Goal: Task Accomplishment & Management: Manage account settings

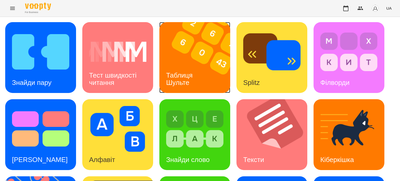
click at [180, 73] on h3 "Таблиця Шульте" at bounding box center [180, 78] width 28 height 15
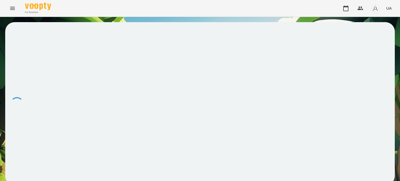
click at [180, 73] on div at bounding box center [200, 103] width 390 height 163
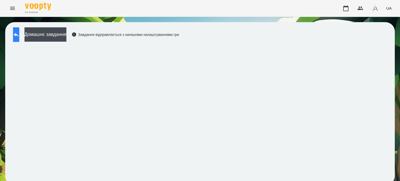
click at [18, 34] on icon at bounding box center [16, 35] width 5 height 4
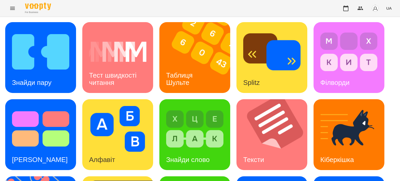
scroll to position [148, 0]
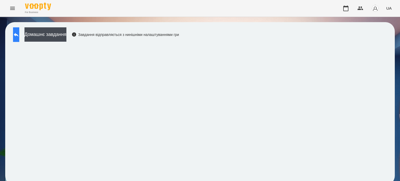
click at [18, 33] on icon at bounding box center [16, 35] width 6 height 6
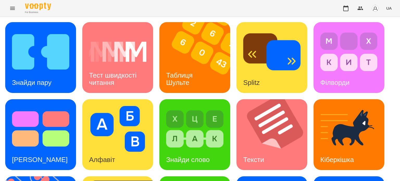
scroll to position [96, 0]
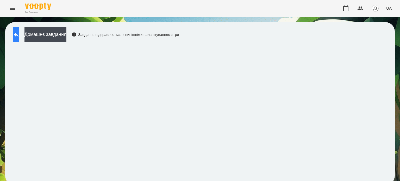
click at [19, 32] on icon at bounding box center [16, 35] width 6 height 6
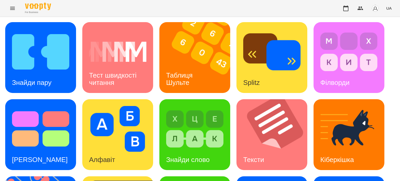
scroll to position [148, 0]
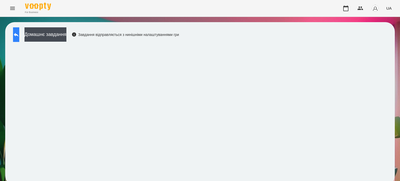
click at [19, 37] on icon at bounding box center [16, 35] width 6 height 6
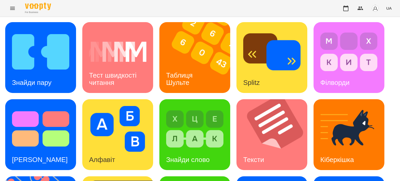
scroll to position [148, 0]
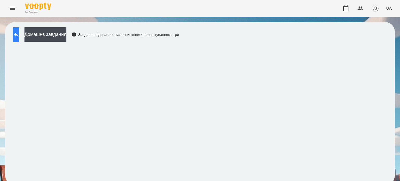
click at [19, 38] on button at bounding box center [16, 34] width 6 height 15
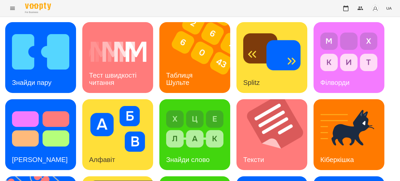
scroll to position [52, 0]
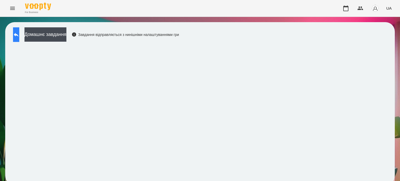
click at [19, 35] on button at bounding box center [16, 34] width 6 height 15
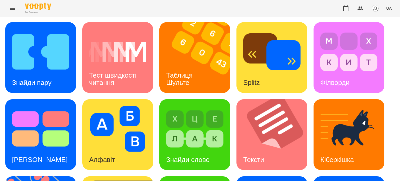
scroll to position [78, 0]
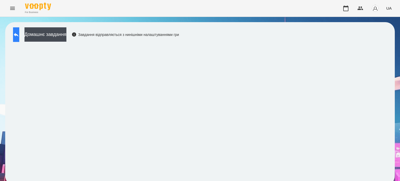
click at [19, 33] on icon at bounding box center [16, 35] width 6 height 6
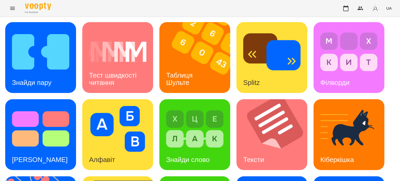
scroll to position [80, 0]
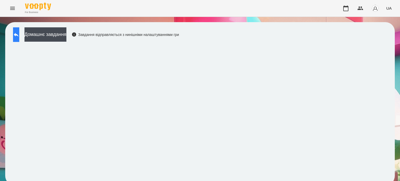
click at [18, 35] on icon at bounding box center [16, 35] width 5 height 4
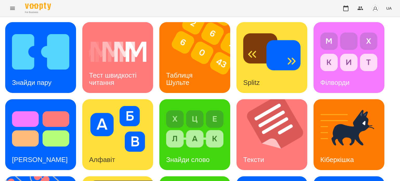
scroll to position [104, 0]
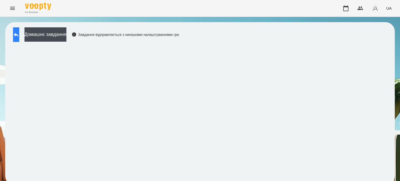
click at [19, 38] on button at bounding box center [16, 34] width 6 height 15
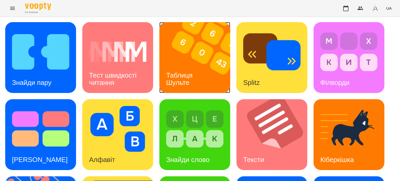
click at [189, 74] on h3 "Таблиця Шульте" at bounding box center [180, 78] width 28 height 15
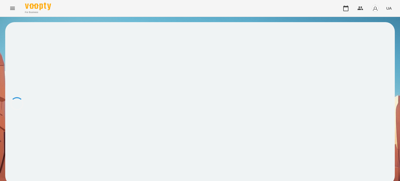
click at [189, 74] on div at bounding box center [200, 103] width 390 height 163
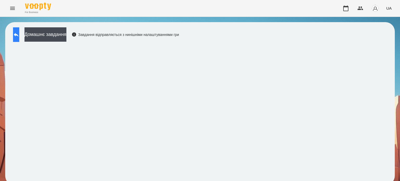
click at [19, 35] on icon at bounding box center [16, 35] width 6 height 6
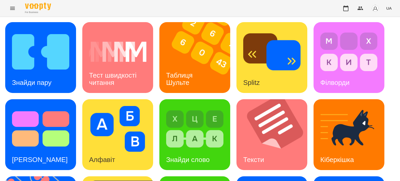
scroll to position [44, 0]
click at [258, 99] on img at bounding box center [275, 134] width 77 height 71
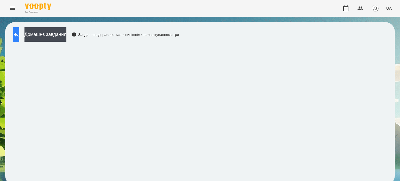
click at [18, 34] on icon at bounding box center [16, 35] width 5 height 4
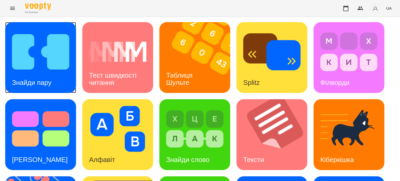
click at [43, 70] on img at bounding box center [40, 52] width 57 height 46
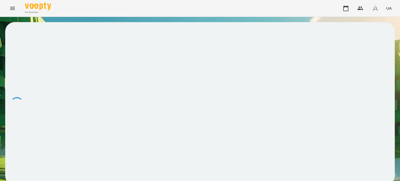
click at [43, 70] on div at bounding box center [200, 103] width 390 height 163
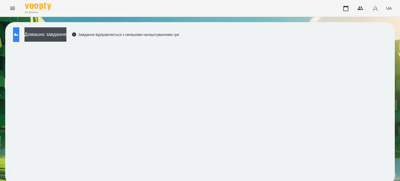
click at [19, 36] on button at bounding box center [16, 34] width 6 height 15
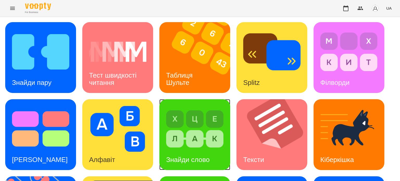
click at [199, 153] on div "Знайди слово" at bounding box center [187, 160] width 57 height 21
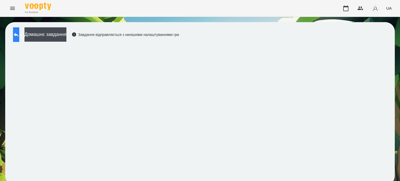
click at [19, 34] on button at bounding box center [16, 34] width 6 height 15
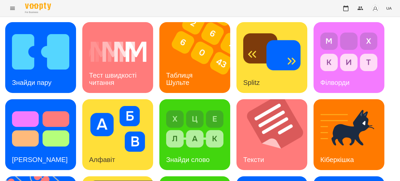
scroll to position [130, 0]
click at [10, 9] on icon "Menu" at bounding box center [12, 8] width 6 height 6
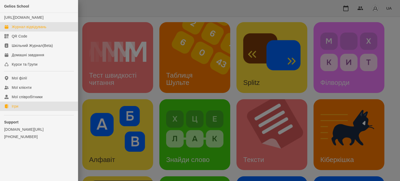
click at [27, 29] on div "Журнал відвідувань" at bounding box center [29, 26] width 35 height 5
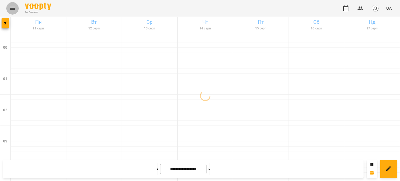
click at [12, 8] on icon "Menu" at bounding box center [12, 8] width 6 height 6
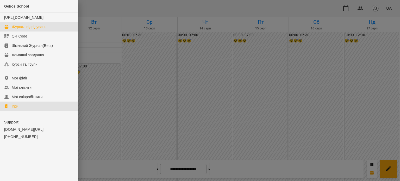
click at [19, 111] on link "Ігри" at bounding box center [39, 106] width 78 height 9
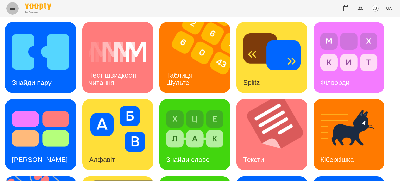
click at [11, 7] on icon "Menu" at bounding box center [12, 8] width 6 height 6
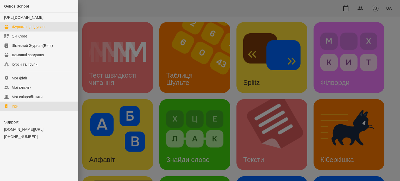
click at [27, 29] on div "Журнал відвідувань" at bounding box center [29, 26] width 35 height 5
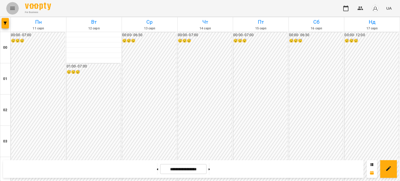
click at [13, 9] on icon "Menu" at bounding box center [12, 8] width 6 height 6
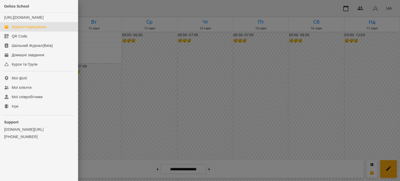
click at [125, 45] on div at bounding box center [200, 90] width 400 height 181
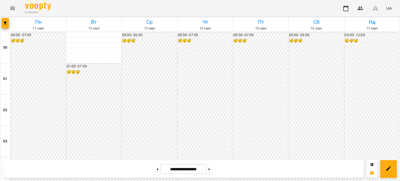
scroll to position [624, 0]
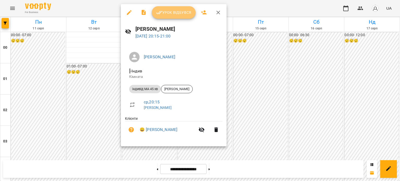
click at [179, 11] on span "Урок відбувся" at bounding box center [173, 12] width 35 height 6
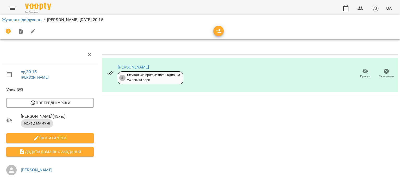
click at [11, 8] on icon "Menu" at bounding box center [12, 8] width 5 height 3
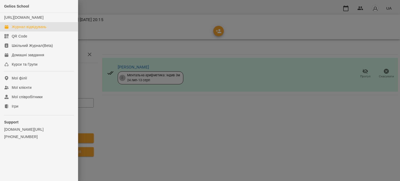
click at [29, 29] on div "Журнал відвідувань" at bounding box center [29, 26] width 35 height 5
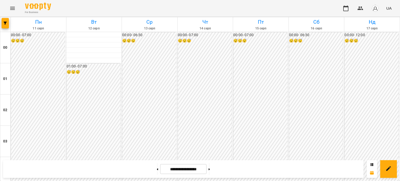
scroll to position [624, 0]
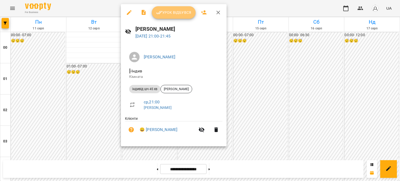
click at [179, 8] on button "Урок відбувся" at bounding box center [174, 12] width 44 height 13
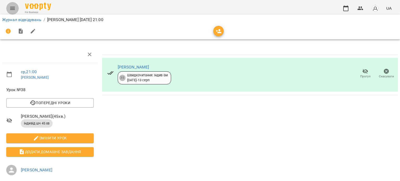
click at [14, 7] on icon "Menu" at bounding box center [12, 8] width 6 height 6
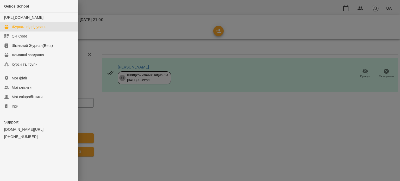
click at [44, 29] on div "Журнал відвідувань" at bounding box center [29, 26] width 35 height 5
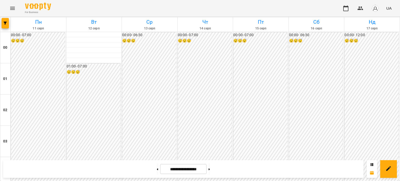
scroll to position [443, 0]
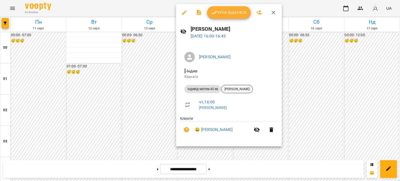
click at [247, 88] on span "[PERSON_NAME]" at bounding box center [236, 89] width 31 height 5
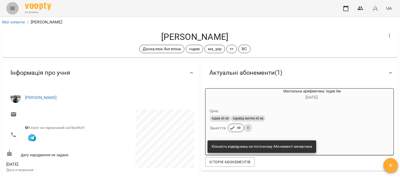
click at [13, 8] on icon "Menu" at bounding box center [12, 8] width 6 height 6
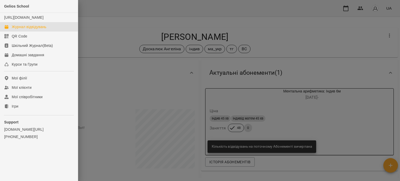
click at [28, 29] on div "Журнал відвідувань" at bounding box center [29, 26] width 35 height 5
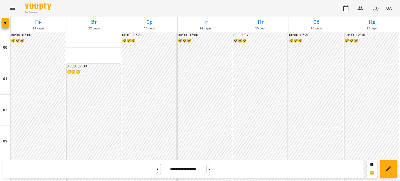
scroll to position [390, 0]
click at [14, 7] on icon "Menu" at bounding box center [12, 8] width 6 height 6
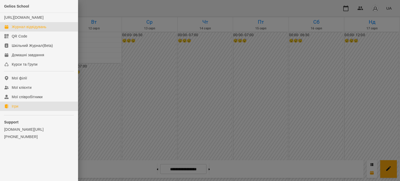
click at [20, 111] on link "Ігри" at bounding box center [39, 106] width 78 height 9
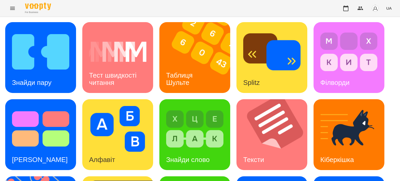
scroll to position [104, 0]
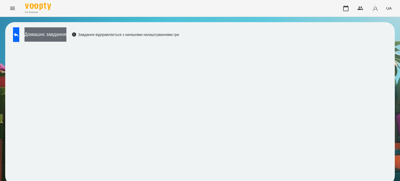
click at [65, 36] on button "Домашнє завдання" at bounding box center [45, 34] width 42 height 14
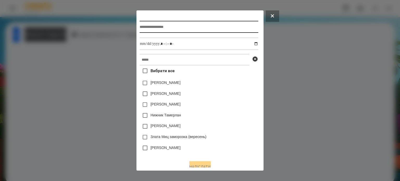
click at [140, 28] on input "text" at bounding box center [199, 27] width 119 height 12
click at [178, 27] on input "**********" at bounding box center [199, 27] width 119 height 12
type input "**********"
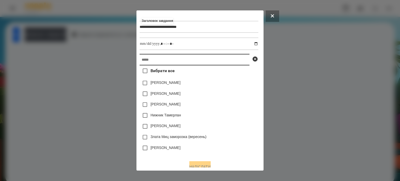
click at [141, 60] on input "text" at bounding box center [195, 59] width 110 height 11
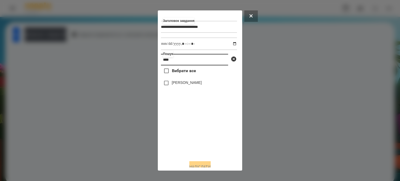
type input "****"
click at [183, 83] on label "[PERSON_NAME]" at bounding box center [187, 82] width 30 height 5
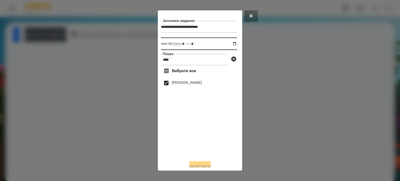
click at [230, 44] on input "datetime-local" at bounding box center [199, 44] width 76 height 13
type input "**********"
click at [202, 165] on button "Надіслати" at bounding box center [199, 166] width 21 height 11
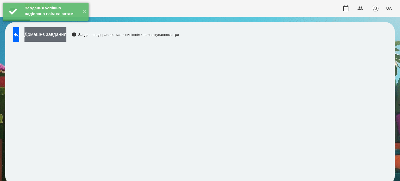
click at [61, 35] on button "Домашнє завдання" at bounding box center [45, 34] width 42 height 14
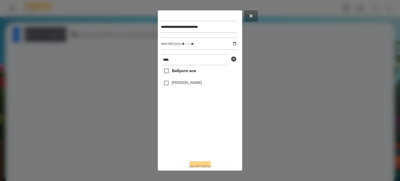
click at [197, 85] on label "[PERSON_NAME]" at bounding box center [187, 82] width 30 height 5
click at [230, 45] on input "datetime-local" at bounding box center [199, 44] width 76 height 13
type input "**********"
click at [204, 165] on button "Надіслати" at bounding box center [199, 166] width 21 height 11
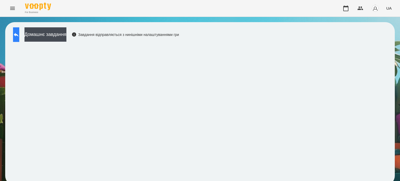
click at [19, 35] on icon at bounding box center [16, 35] width 6 height 6
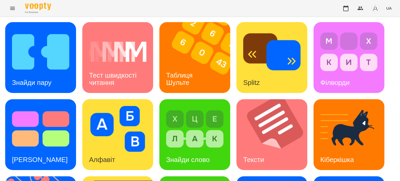
scroll to position [148, 0]
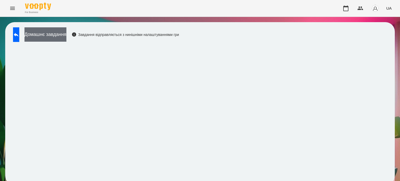
click at [66, 36] on button "Домашнє завдання" at bounding box center [45, 34] width 42 height 14
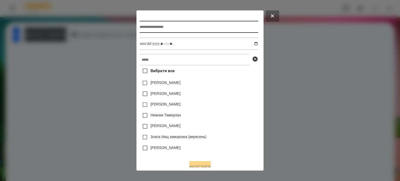
click at [140, 29] on input "text" at bounding box center [199, 27] width 119 height 12
type input "**********"
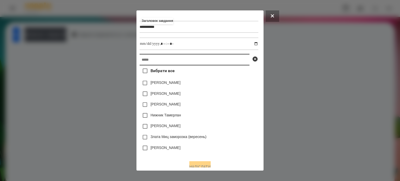
click at [140, 61] on input "text" at bounding box center [195, 59] width 110 height 11
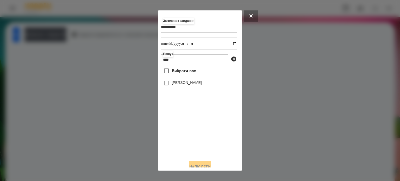
type input "****"
click at [188, 84] on label "[PERSON_NAME]" at bounding box center [187, 82] width 30 height 5
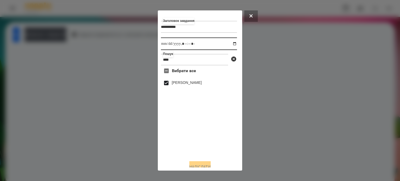
click at [230, 46] on input "datetime-local" at bounding box center [199, 44] width 76 height 13
type input "**********"
click at [195, 165] on button "Надіслати" at bounding box center [199, 166] width 21 height 11
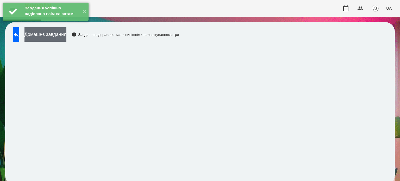
click at [66, 35] on button "Домашнє завдання" at bounding box center [45, 34] width 42 height 14
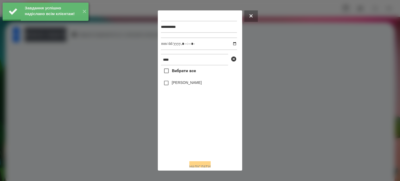
click at [184, 83] on label "[PERSON_NAME]" at bounding box center [187, 82] width 30 height 5
click at [229, 43] on input "datetime-local" at bounding box center [199, 44] width 76 height 13
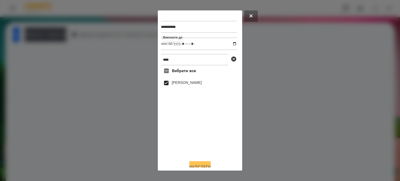
type input "**********"
click at [194, 165] on button "Надіслати" at bounding box center [199, 166] width 21 height 11
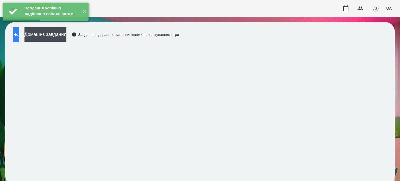
click at [18, 35] on icon at bounding box center [16, 35] width 5 height 4
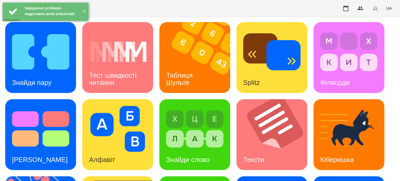
scroll to position [148, 0]
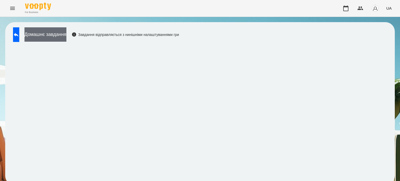
click at [63, 35] on button "Домашнє завдання" at bounding box center [45, 34] width 42 height 14
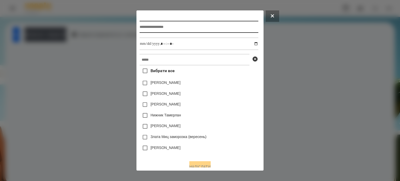
click at [140, 29] on input "text" at bounding box center [199, 27] width 119 height 12
type input "**********"
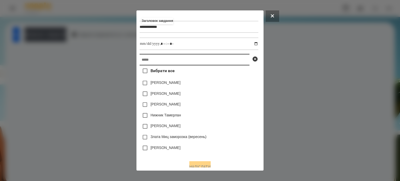
click at [140, 61] on input "text" at bounding box center [195, 59] width 110 height 11
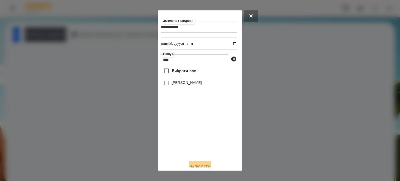
type input "****"
click at [182, 85] on label "[PERSON_NAME]" at bounding box center [187, 82] width 30 height 5
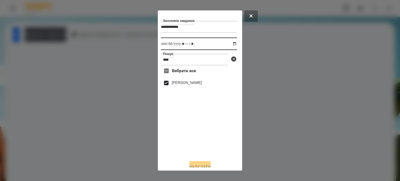
click at [230, 44] on input "datetime-local" at bounding box center [199, 44] width 76 height 13
type input "**********"
click at [198, 165] on button "Надіслати" at bounding box center [199, 166] width 21 height 11
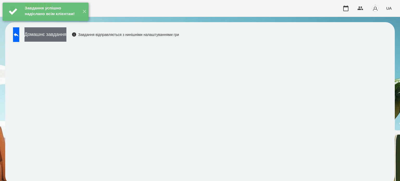
click at [65, 36] on button "Домашнє завдання" at bounding box center [45, 34] width 42 height 14
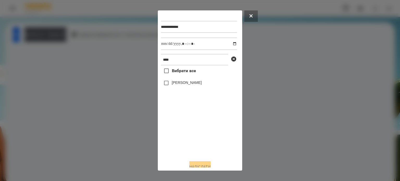
click at [177, 84] on label "[PERSON_NAME]" at bounding box center [187, 82] width 30 height 5
click at [229, 45] on input "datetime-local" at bounding box center [199, 44] width 76 height 13
type input "**********"
click at [201, 166] on button "Надіслати" at bounding box center [199, 166] width 21 height 11
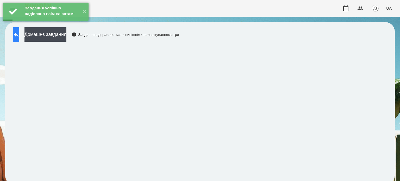
click at [19, 33] on icon at bounding box center [16, 35] width 6 height 6
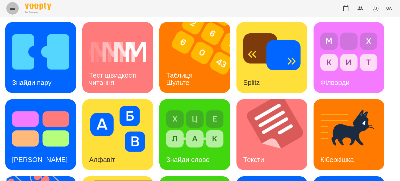
click at [13, 9] on icon "Menu" at bounding box center [12, 8] width 6 height 6
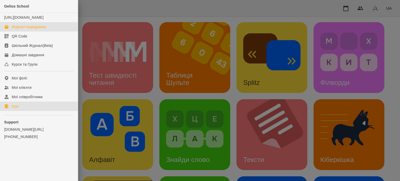
click at [31, 29] on div "Журнал відвідувань" at bounding box center [29, 26] width 35 height 5
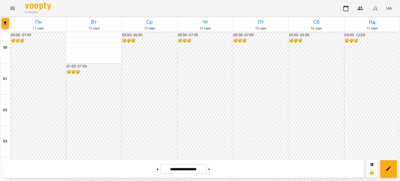
scroll to position [391, 0]
